Goal: Task Accomplishment & Management: Manage account settings

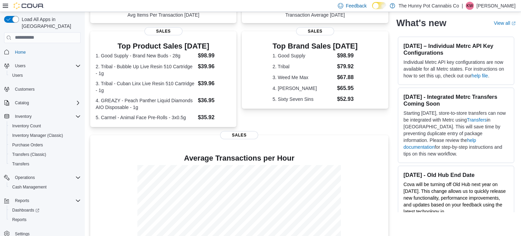
scroll to position [125, 0]
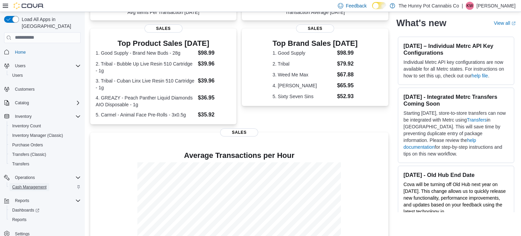
click at [29, 184] on span "Cash Management" at bounding box center [29, 186] width 34 height 5
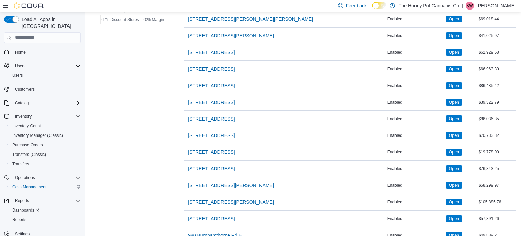
scroll to position [537, 0]
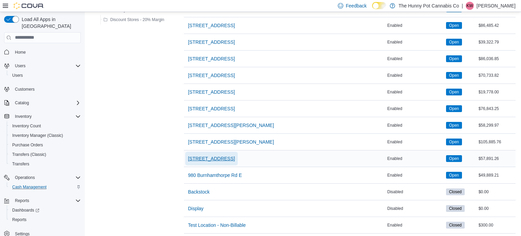
click at [198, 155] on span "[STREET_ADDRESS]" at bounding box center [211, 158] width 47 height 7
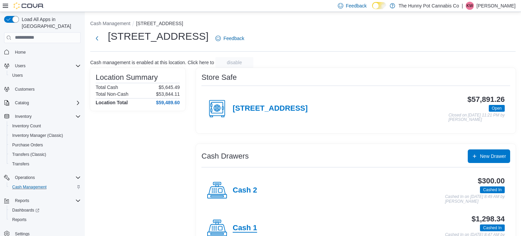
click at [250, 227] on h4 "Cash 1" at bounding box center [245, 228] width 24 height 9
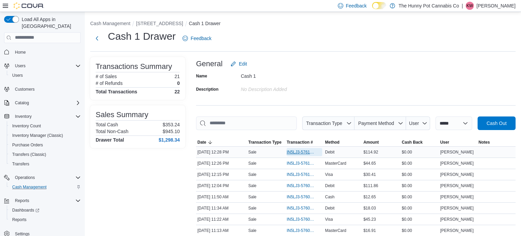
click at [304, 153] on span "IN5LJ3-5761088" at bounding box center [301, 151] width 29 height 5
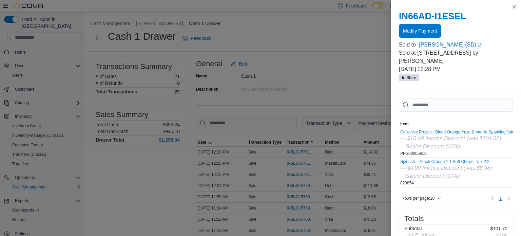
click at [411, 29] on span "Modify Payment" at bounding box center [420, 30] width 34 height 7
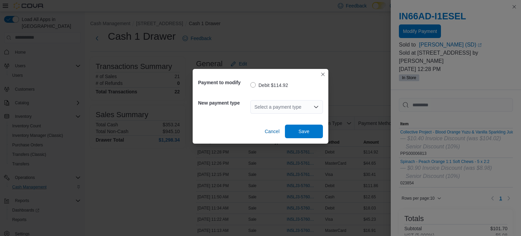
click at [295, 106] on div "Select a payment type" at bounding box center [286, 107] width 73 height 14
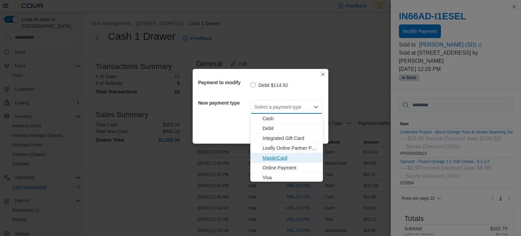
click at [281, 159] on span "MasterCard" at bounding box center [291, 157] width 56 height 7
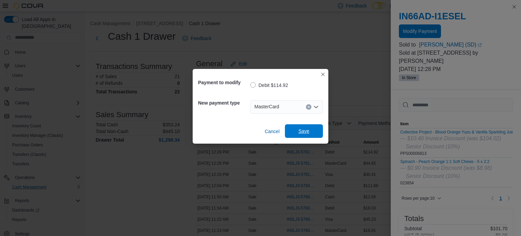
click at [313, 129] on span "Save" at bounding box center [304, 131] width 30 height 14
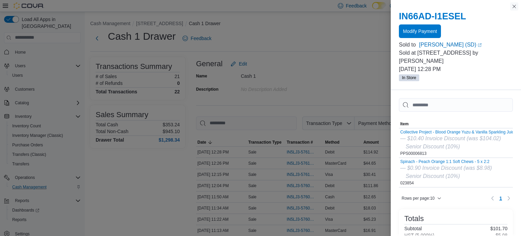
click at [515, 7] on button "Close this dialog" at bounding box center [514, 6] width 8 height 8
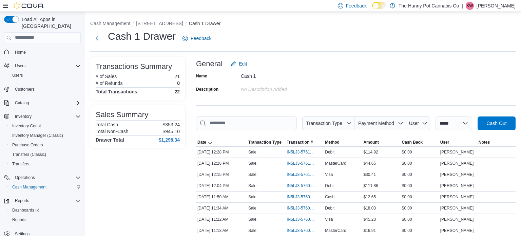
click at [397, 61] on div "General Edit" at bounding box center [356, 64] width 320 height 14
